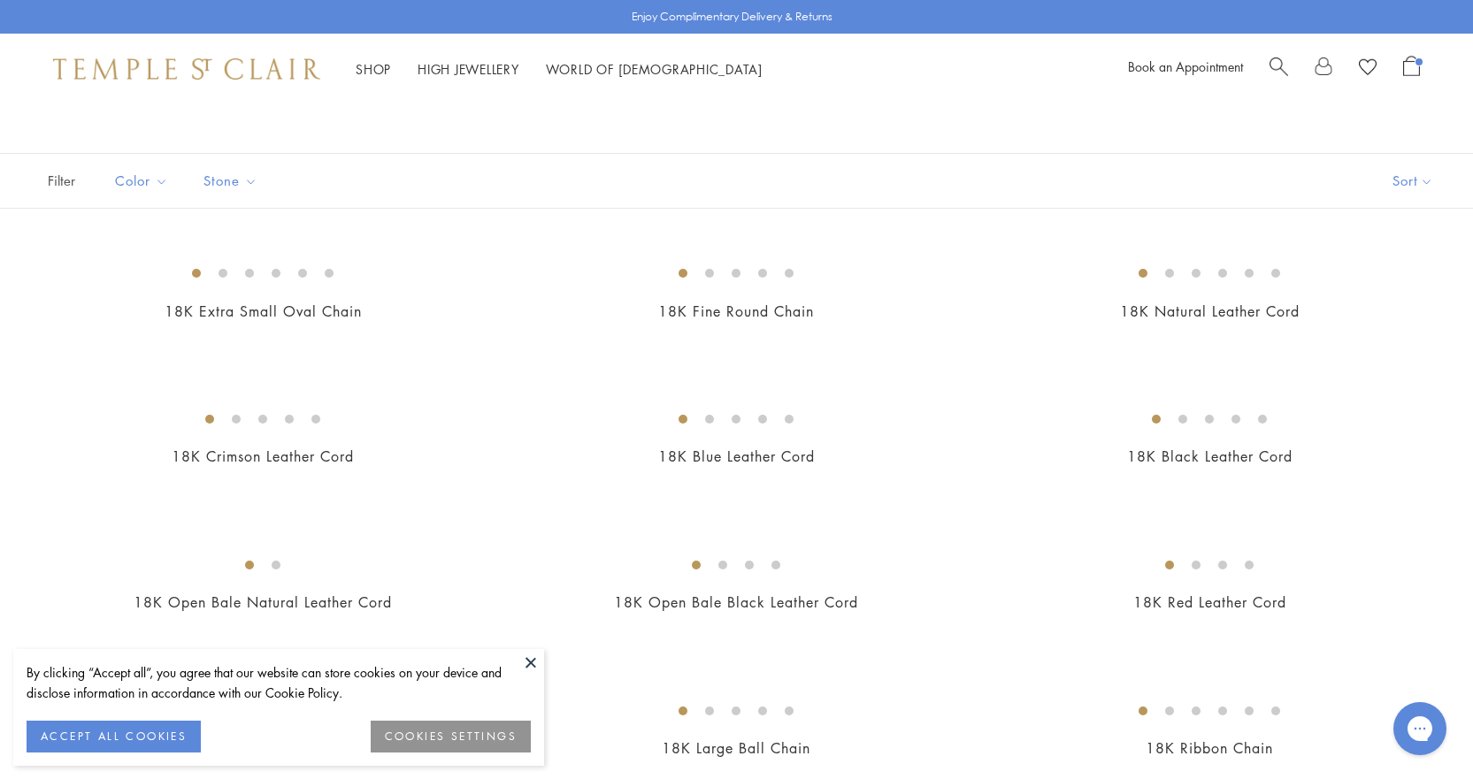
scroll to position [177, 0]
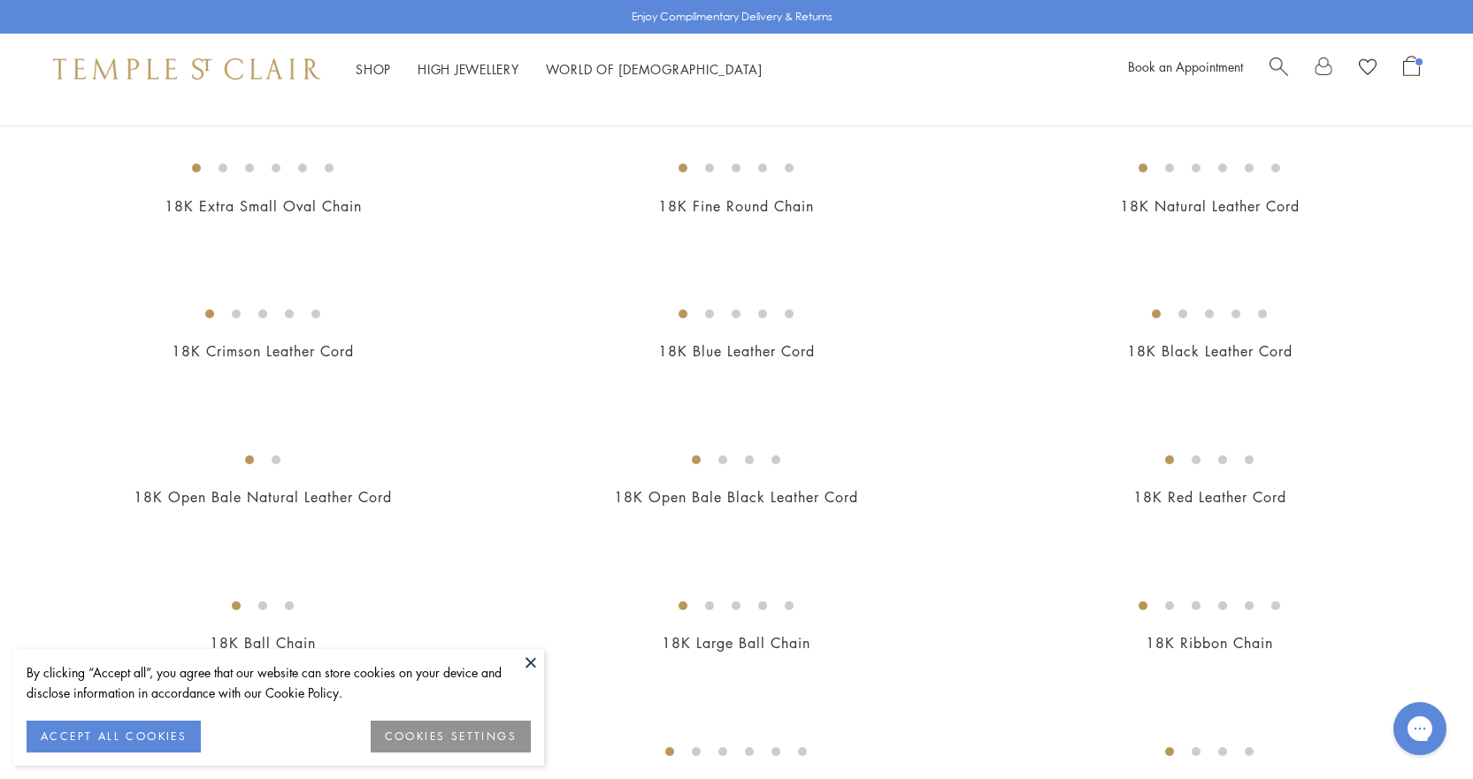
click at [157, 743] on button "ACCEPT ALL COOKIES" at bounding box center [114, 737] width 174 height 32
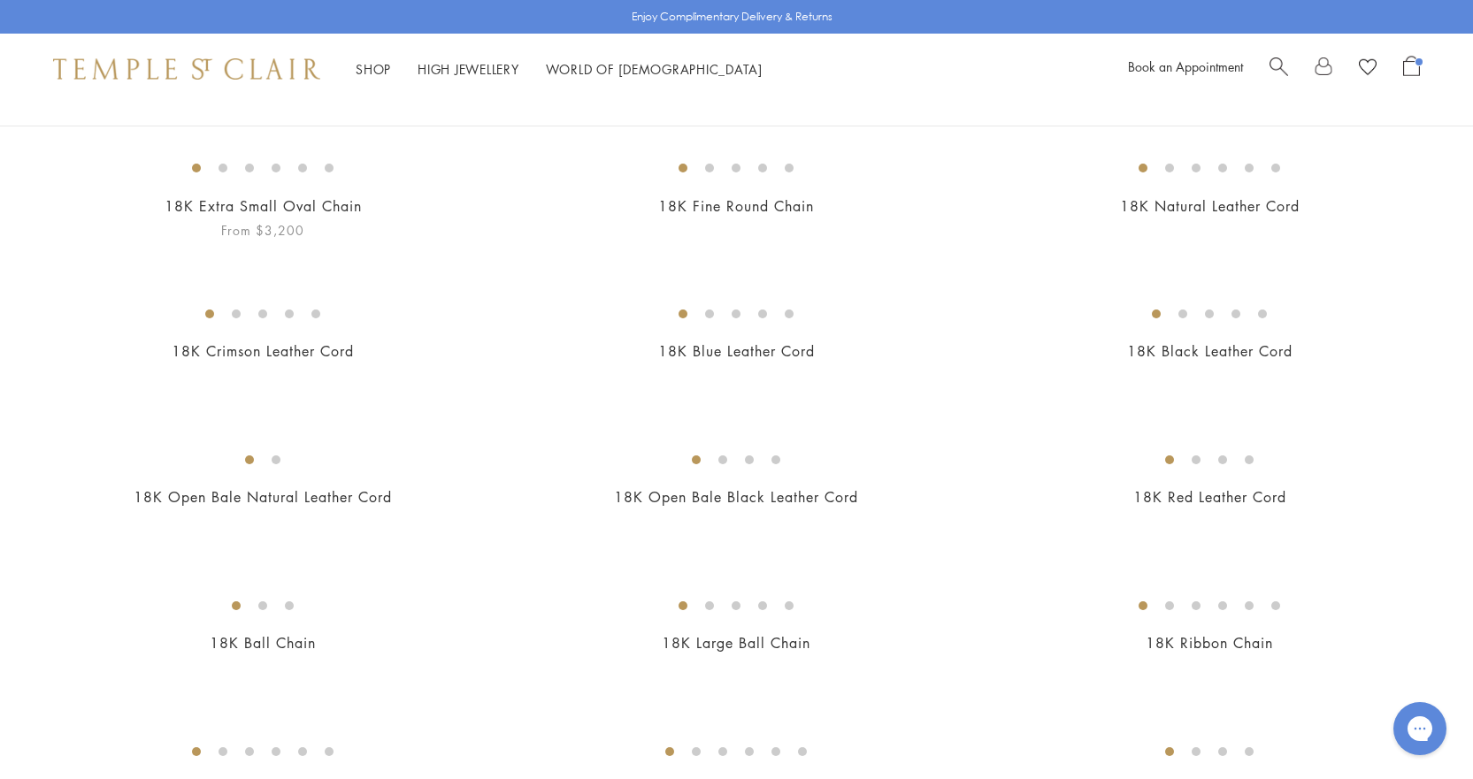
click at [0, 0] on img at bounding box center [0, 0] width 0 height 0
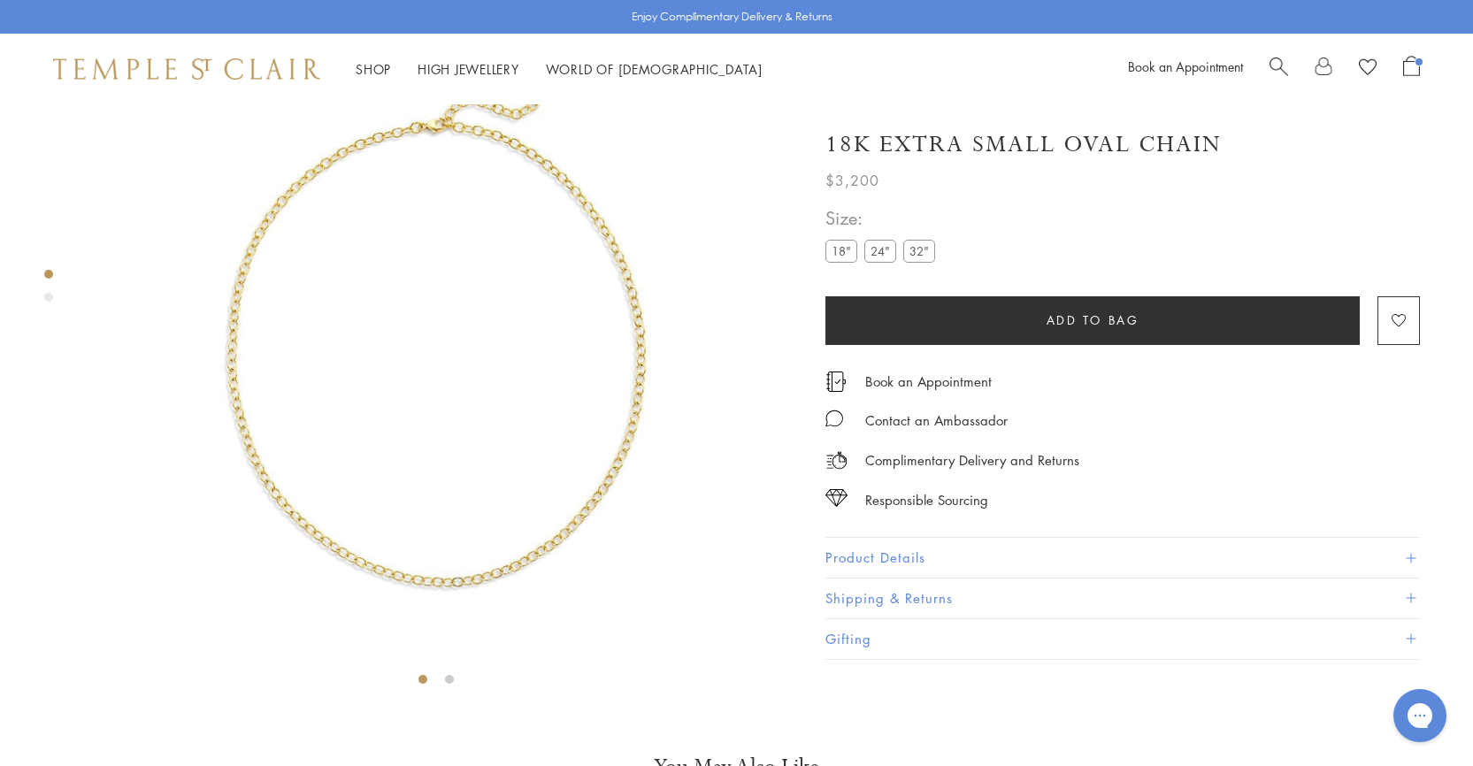
click at [924, 257] on label "32"" at bounding box center [919, 251] width 32 height 22
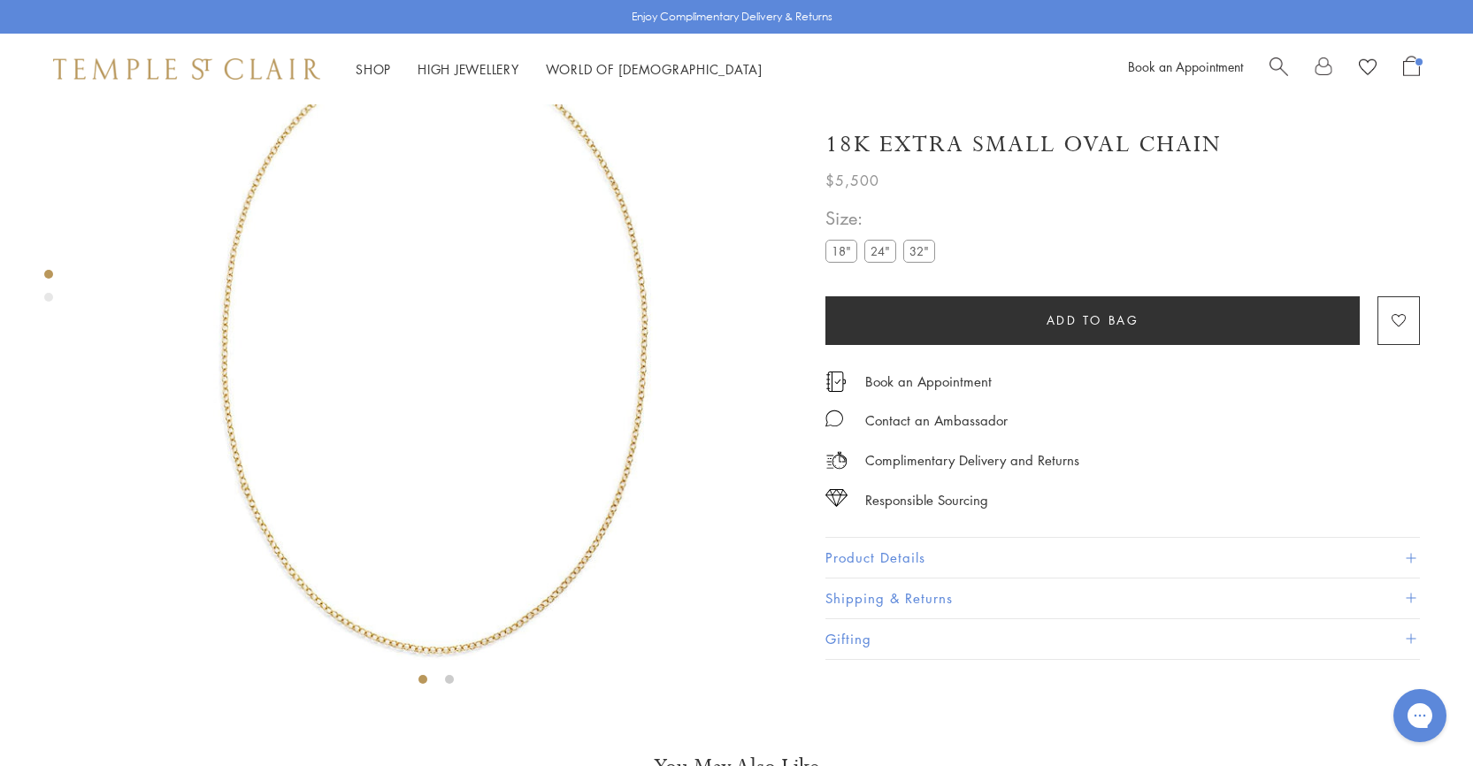
click at [868, 253] on label "24"" at bounding box center [880, 251] width 32 height 22
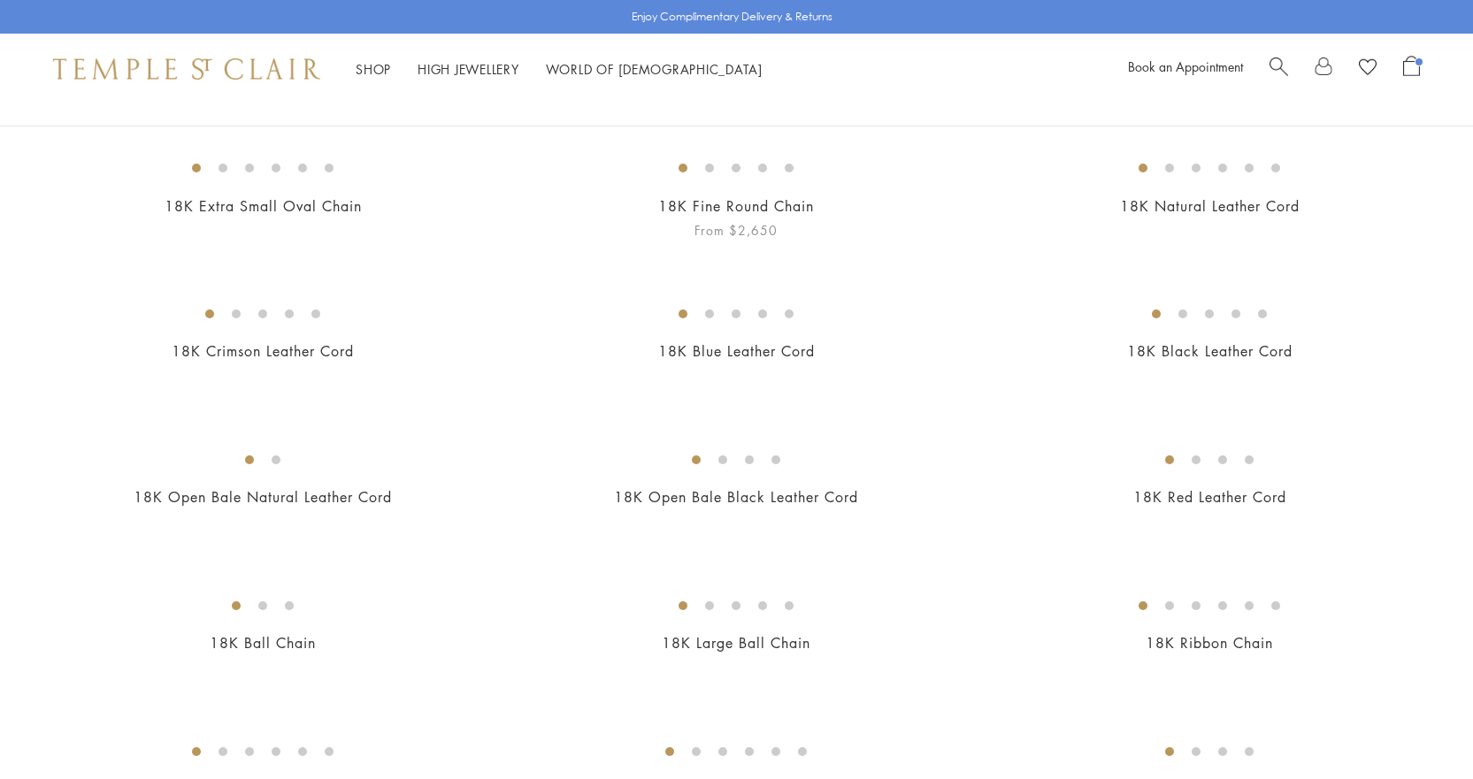
click at [0, 0] on img at bounding box center [0, 0] width 0 height 0
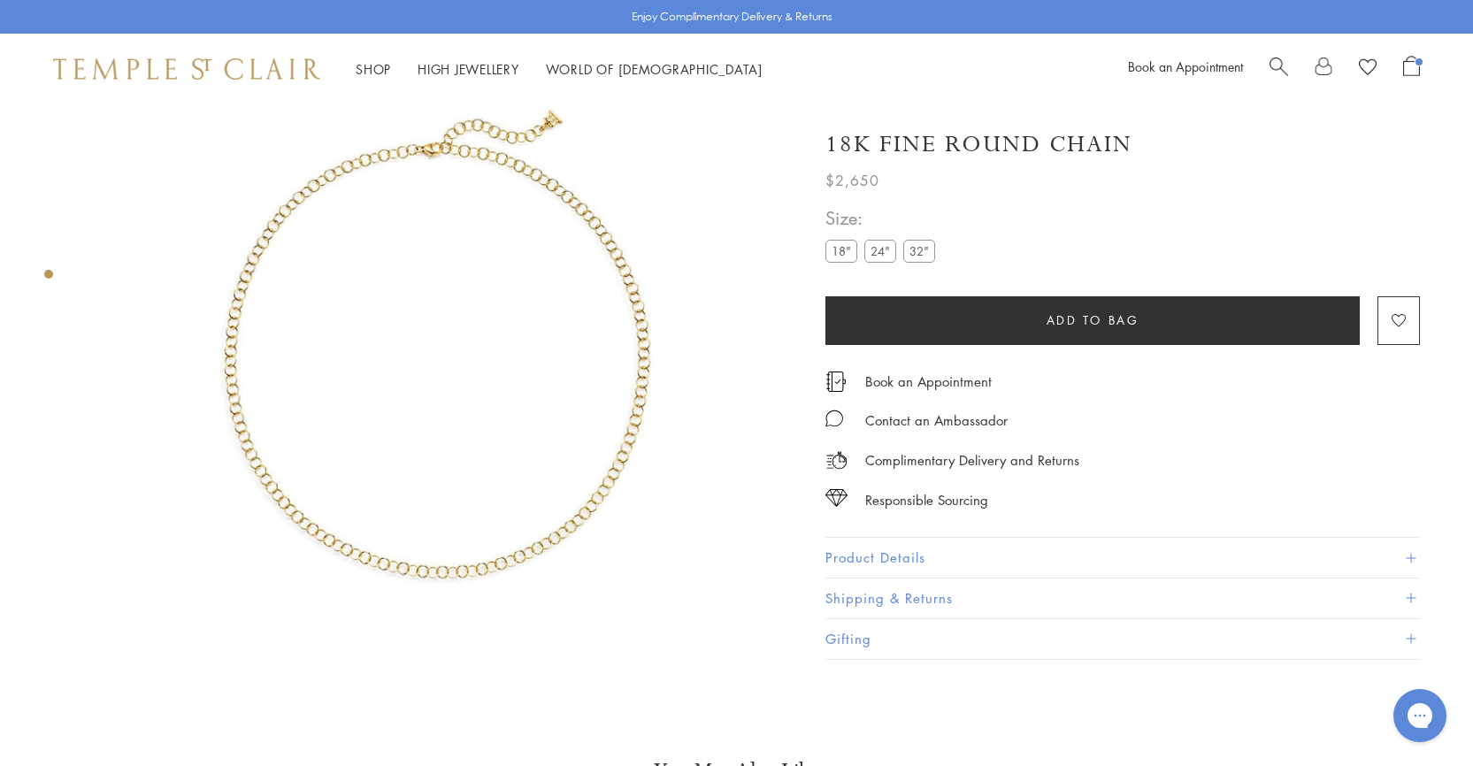
click at [914, 259] on label "32"" at bounding box center [919, 251] width 32 height 22
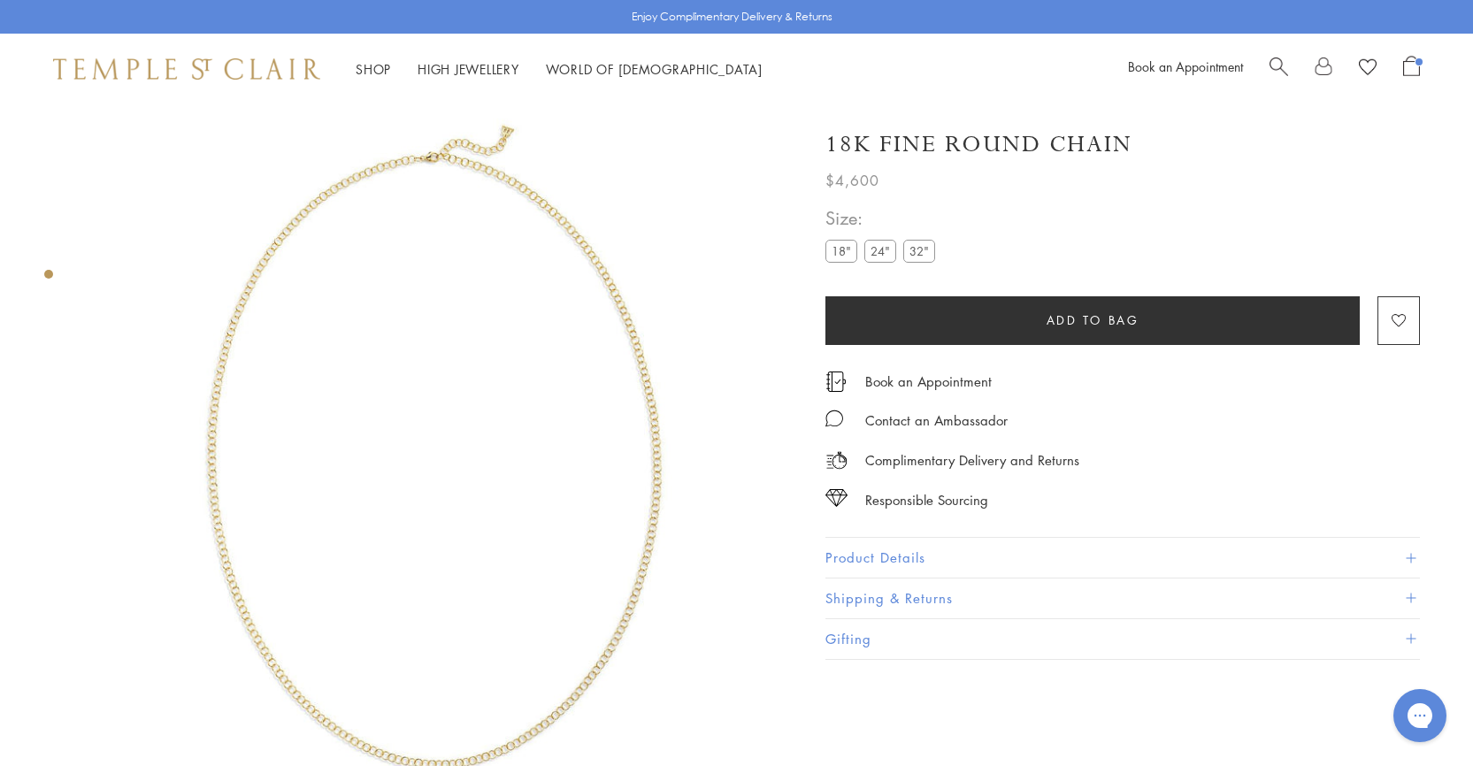
click at [1023, 316] on button "Add to bag" at bounding box center [1092, 320] width 534 height 49
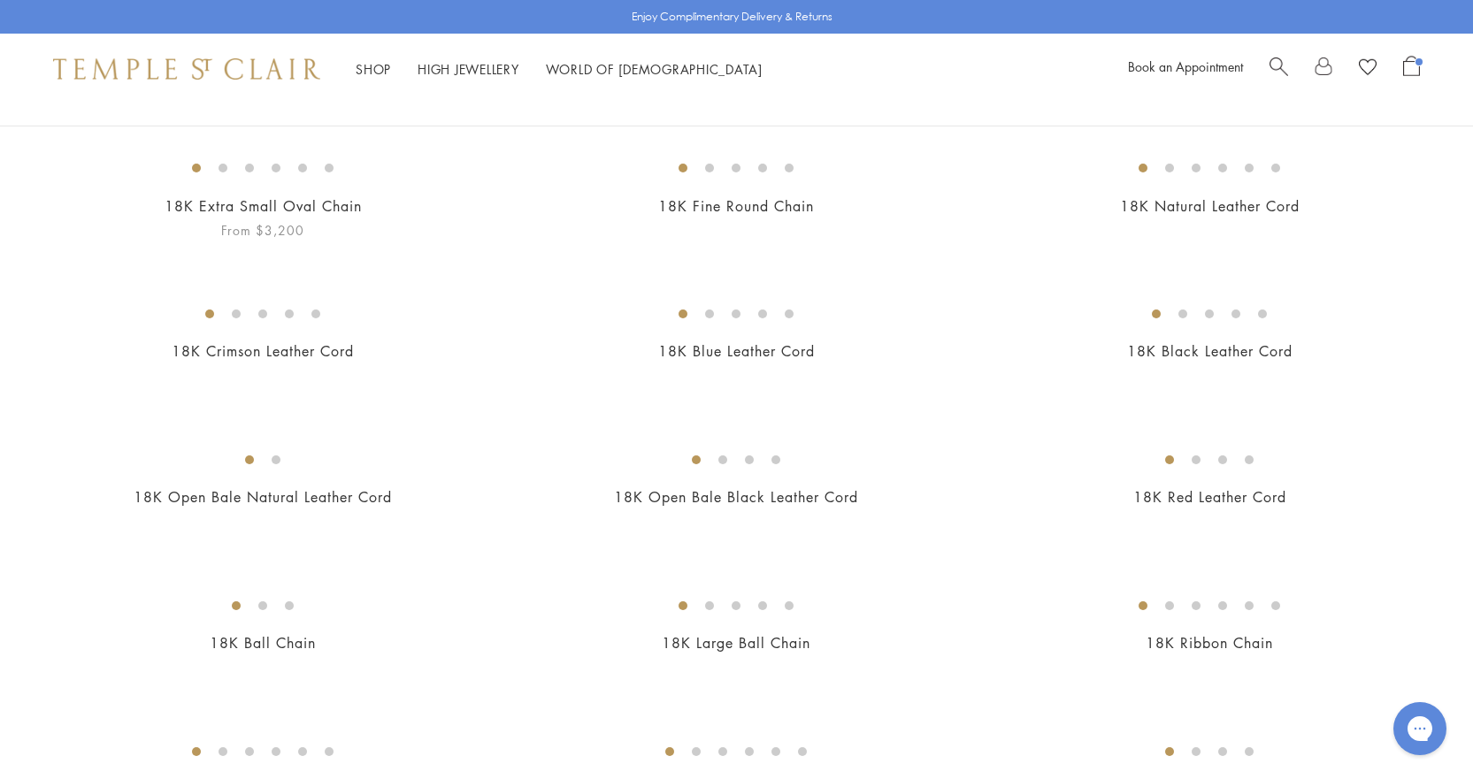
click at [0, 0] on img at bounding box center [0, 0] width 0 height 0
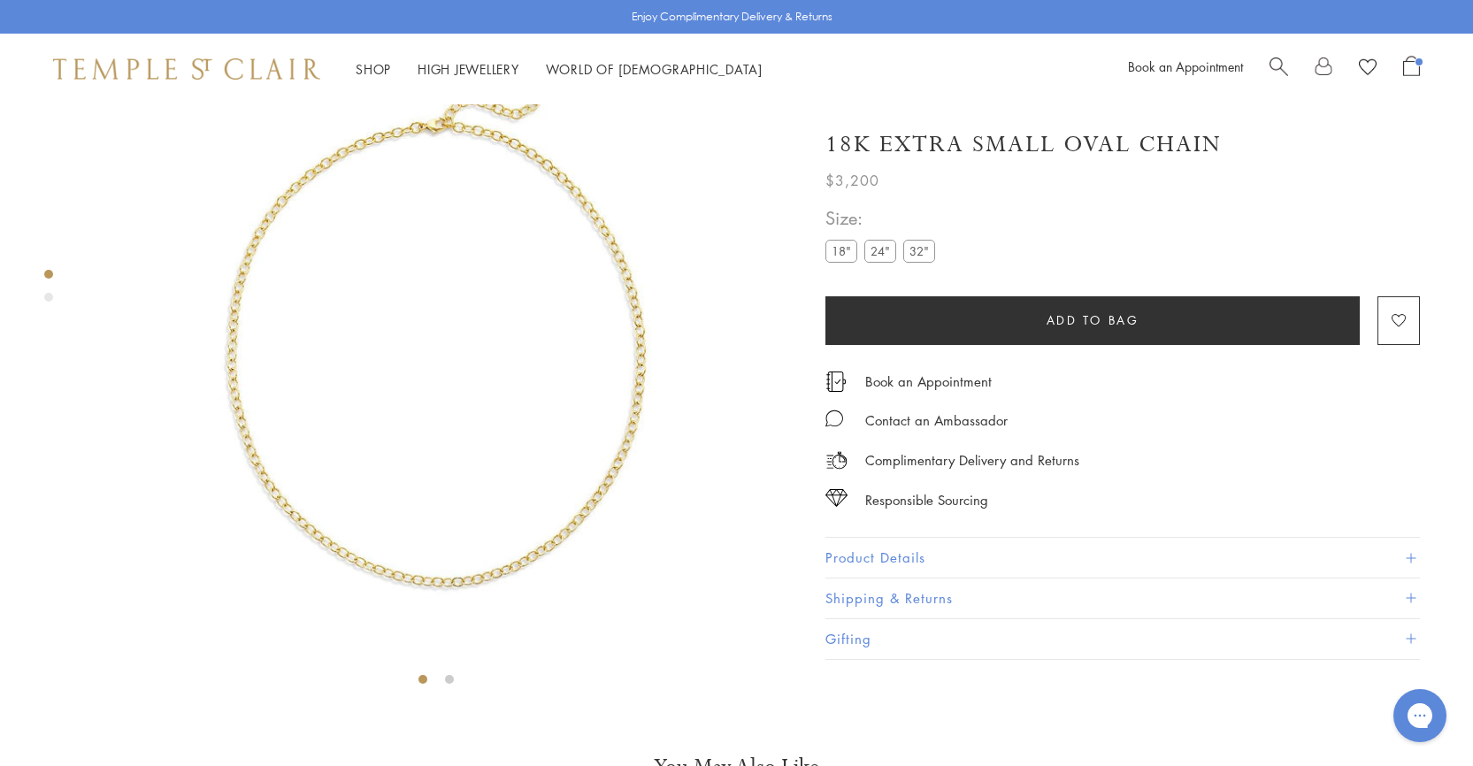
click at [918, 250] on label "32"" at bounding box center [919, 251] width 32 height 22
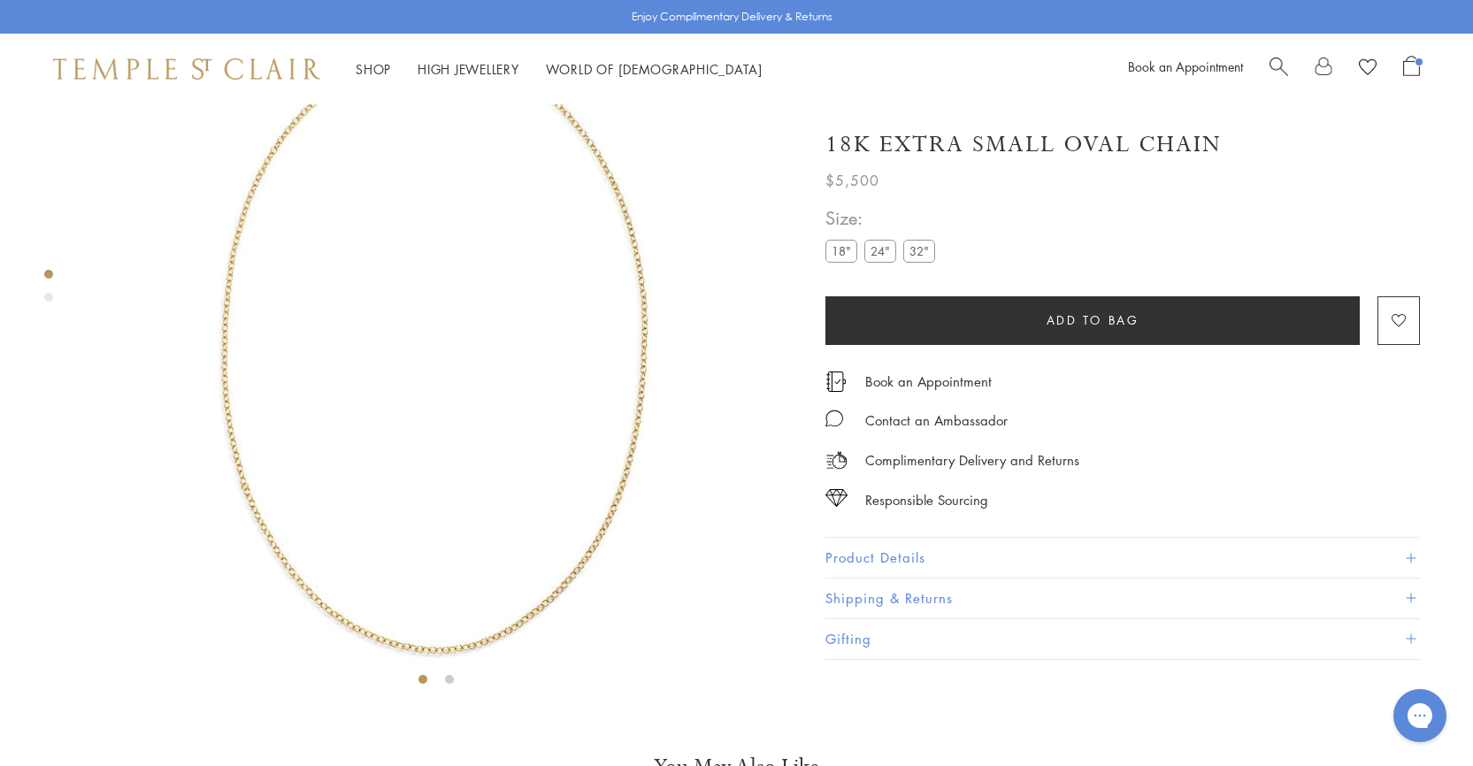
click at [1088, 314] on span "Add to bag" at bounding box center [1092, 319] width 93 height 19
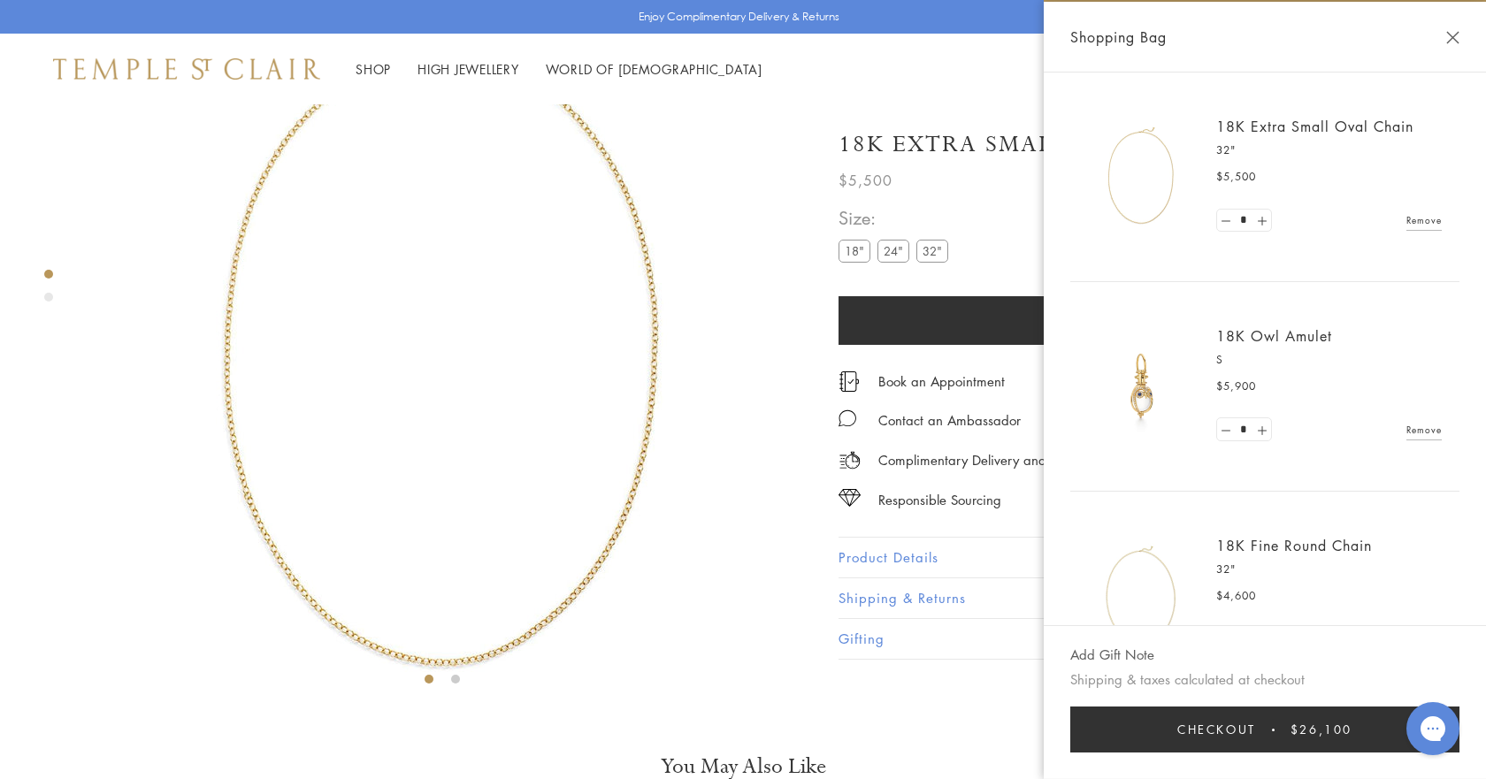
click at [993, 231] on div "**********" at bounding box center [1136, 243] width 594 height 80
click at [172, 137] on img at bounding box center [442, 354] width 708 height 708
click at [104, 24] on div "Enjoy Complimentary Delivery & Returns" at bounding box center [743, 17] width 1486 height 34
click at [1221, 224] on link at bounding box center [1226, 221] width 18 height 22
click at [1411, 433] on link "Remove" at bounding box center [1424, 429] width 35 height 19
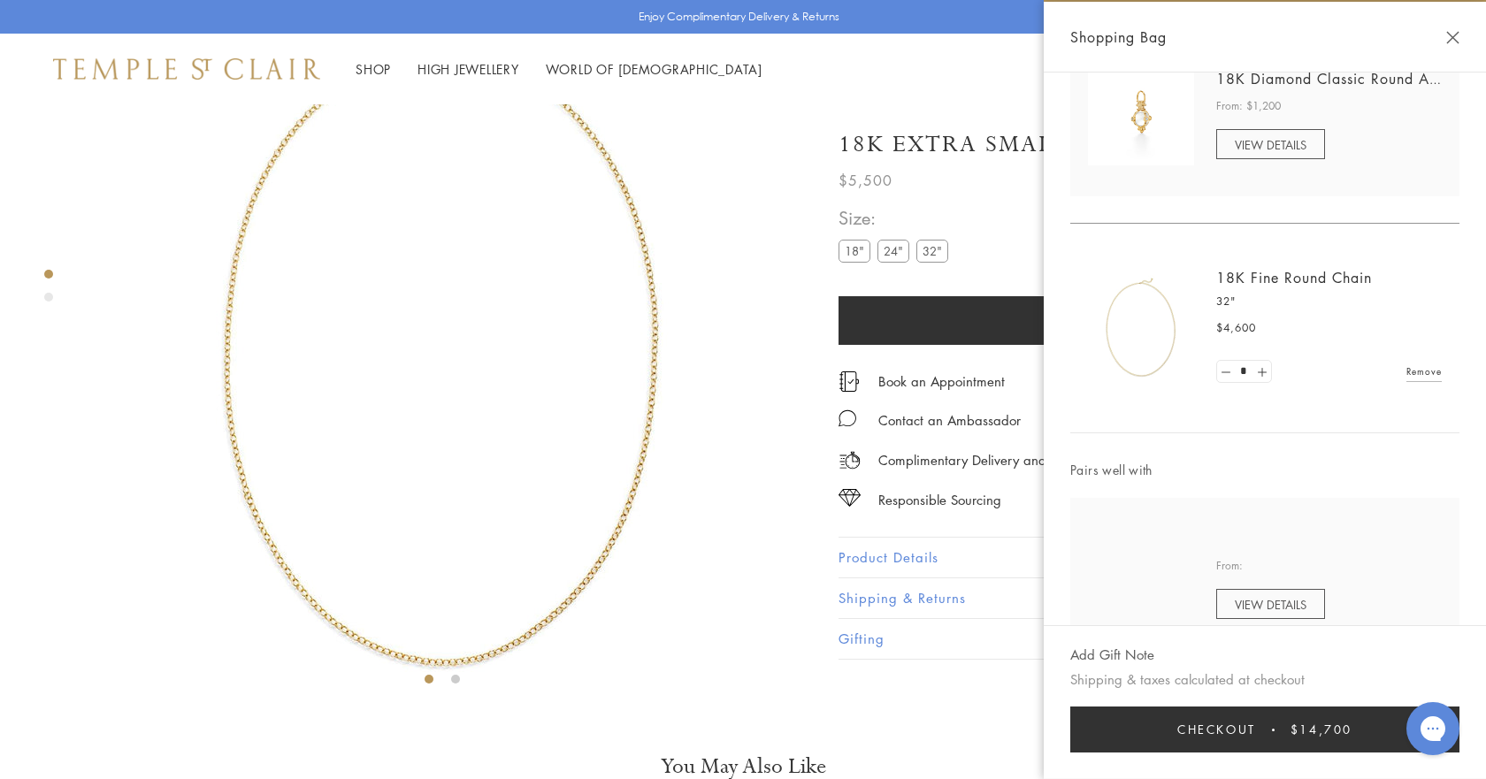
scroll to position [380, 0]
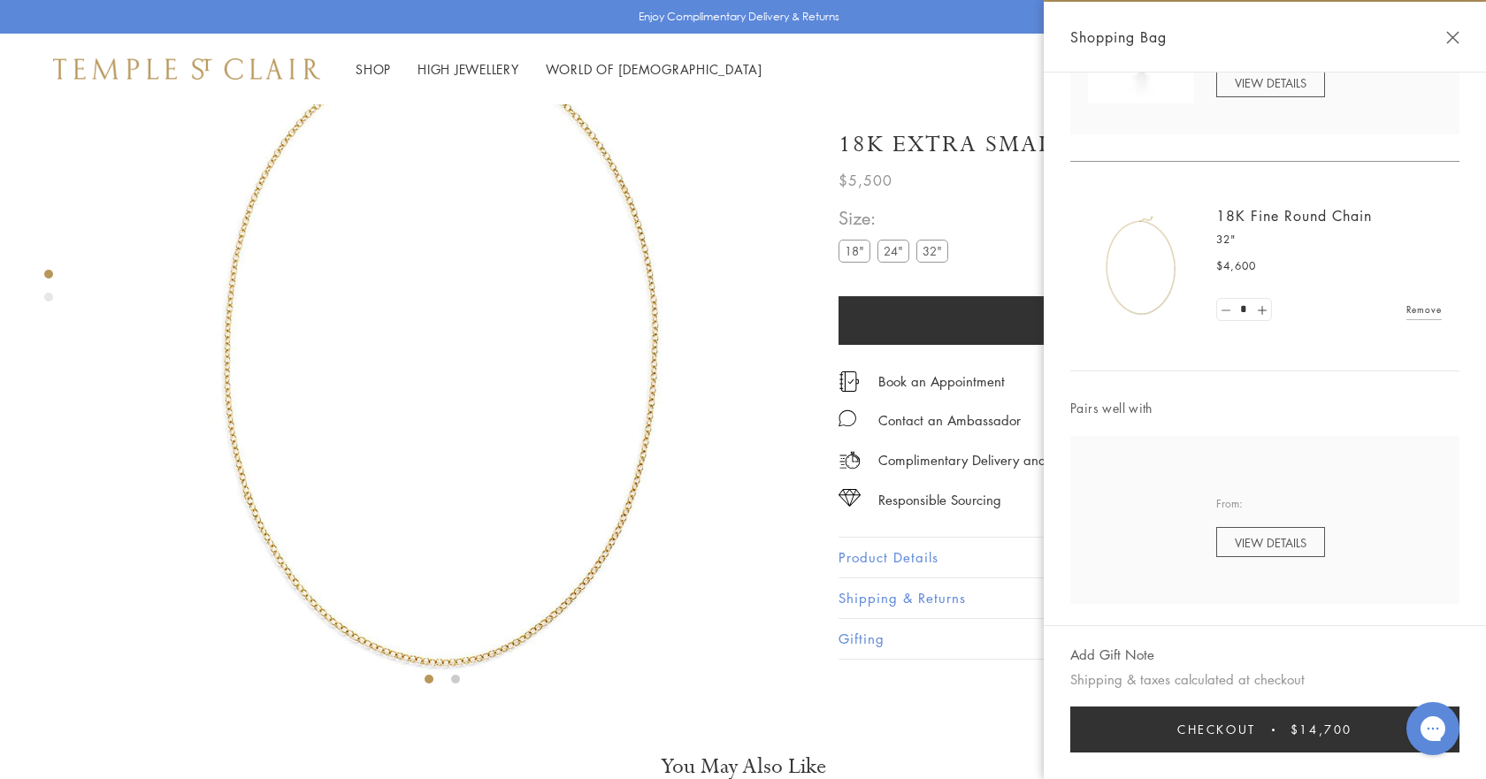
click at [1230, 308] on link at bounding box center [1226, 310] width 18 height 22
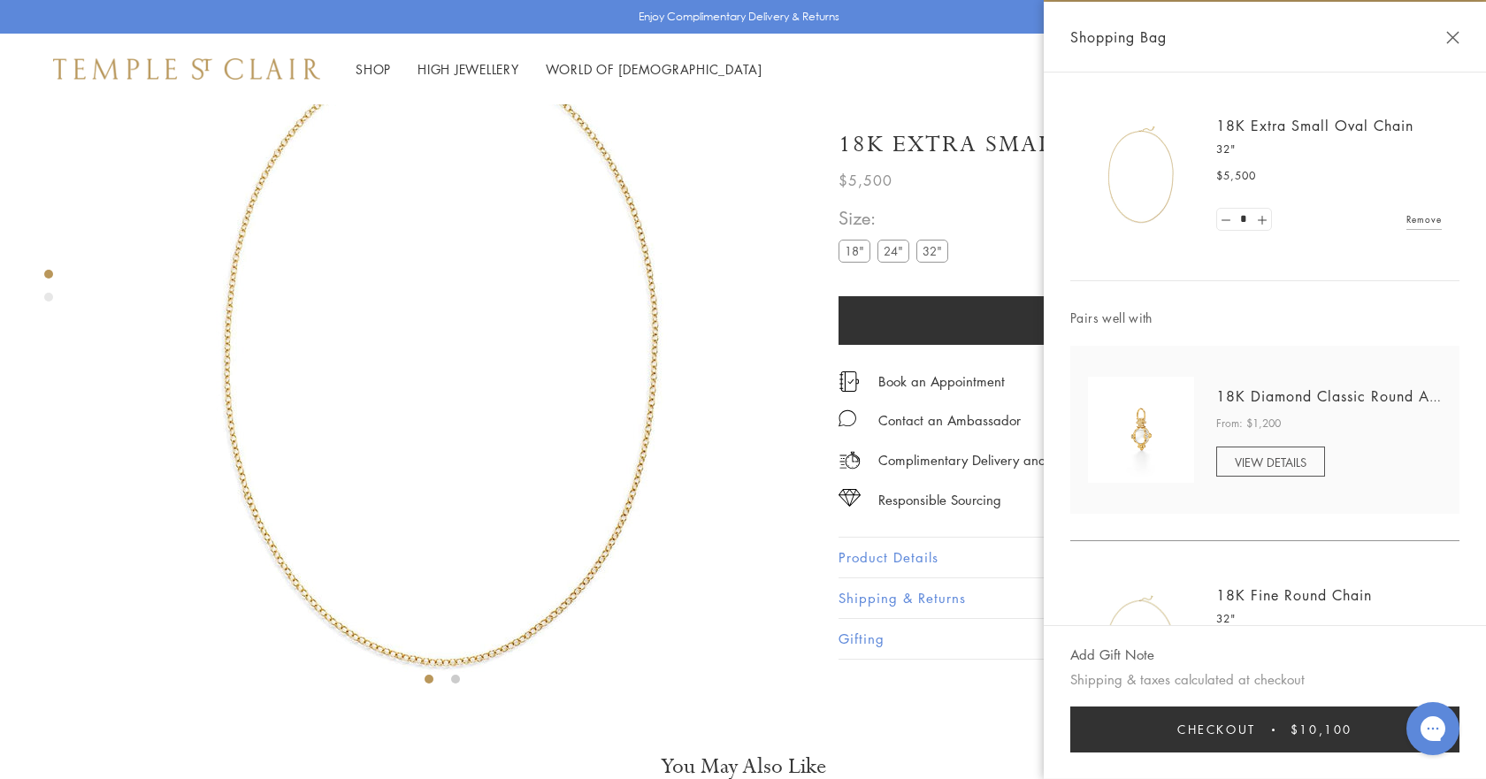
scroll to position [0, 0]
click at [186, 259] on link "Chains & Leather Cords" at bounding box center [235, 261] width 178 height 19
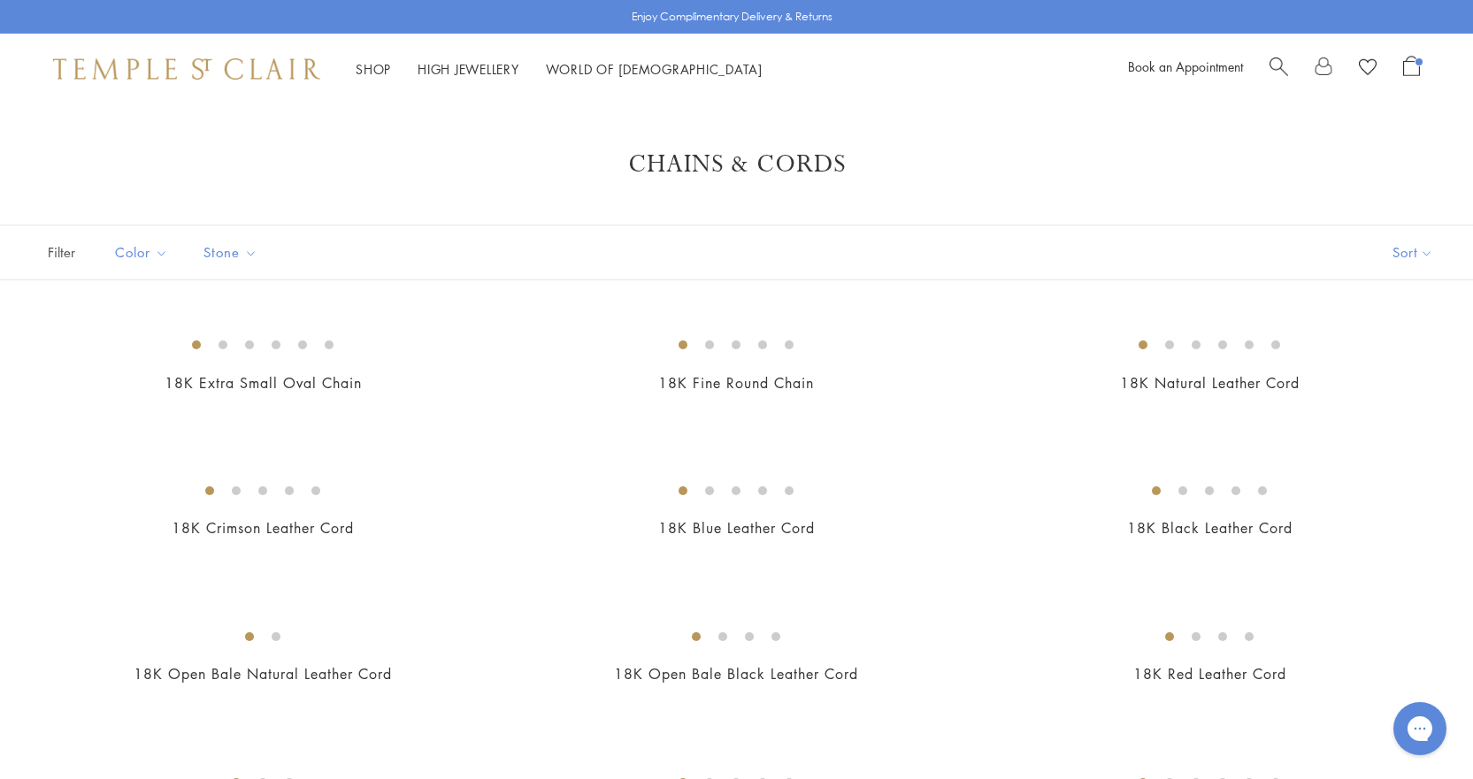
click at [1407, 67] on span "Open Shopping Bag" at bounding box center [1411, 66] width 17 height 20
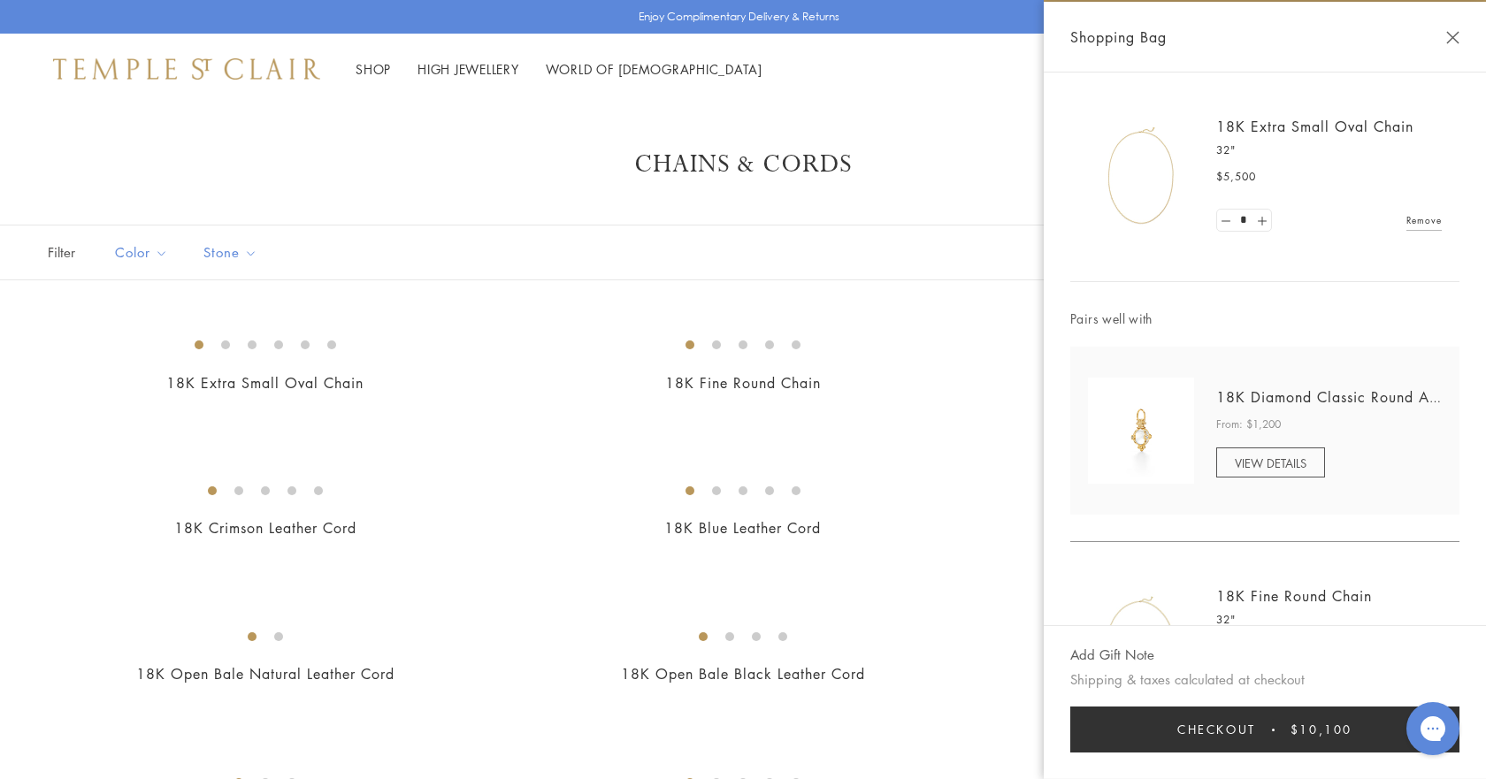
click at [348, 174] on h1 "Chains & Cords" at bounding box center [743, 165] width 1345 height 32
click at [1447, 42] on button "Close Shopping Bag" at bounding box center [1452, 37] width 13 height 13
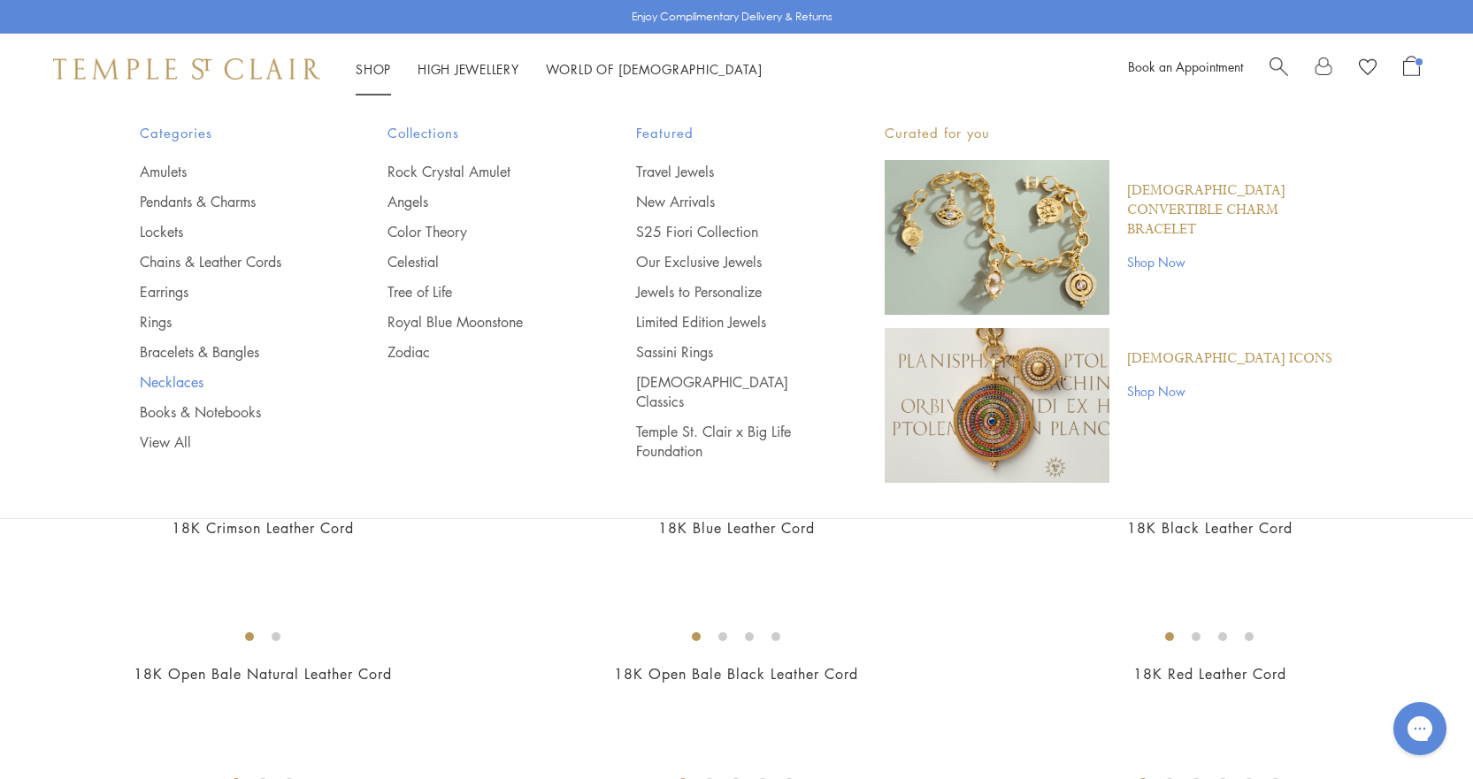
click at [151, 380] on link "Necklaces" at bounding box center [229, 381] width 178 height 19
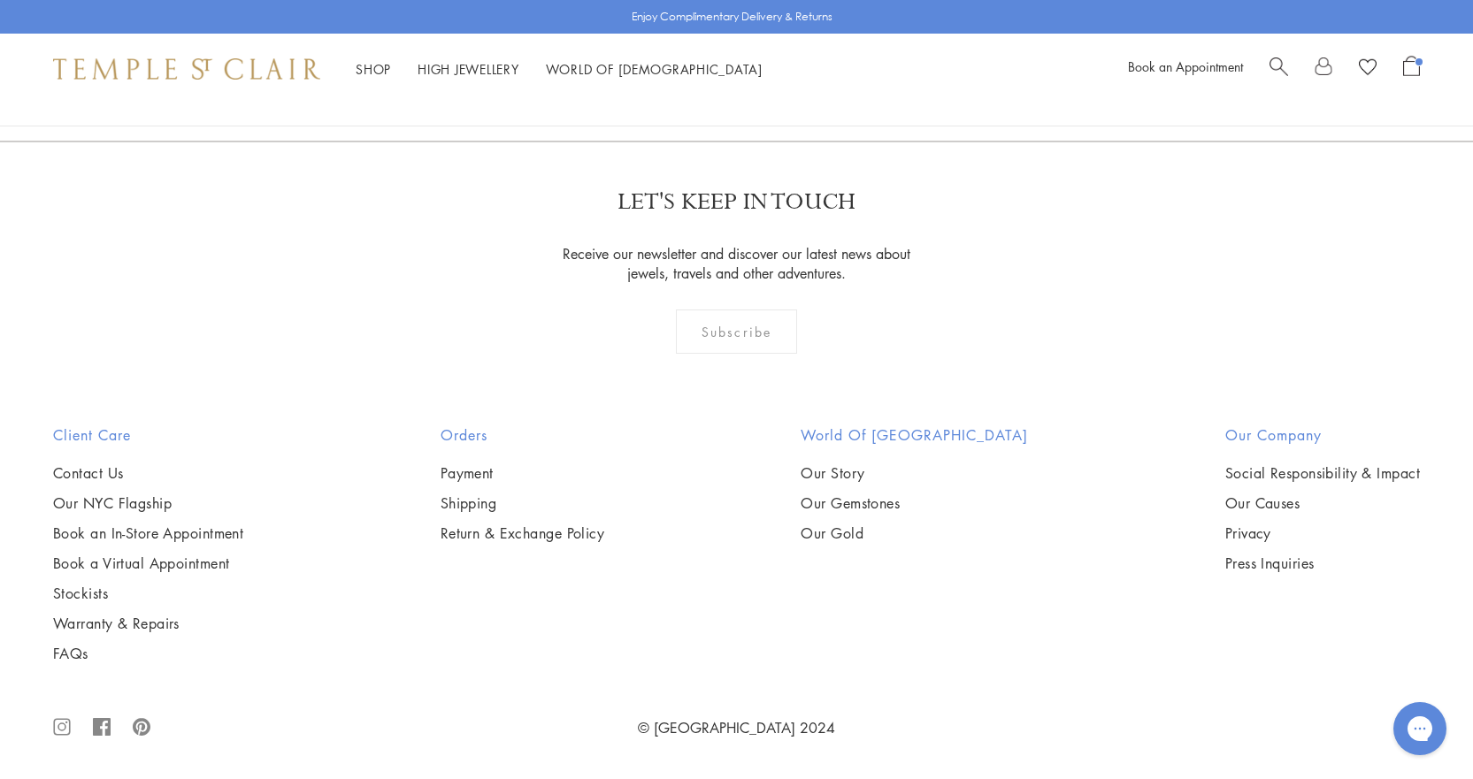
scroll to position [8315, 0]
